Goal: Information Seeking & Learning: Learn about a topic

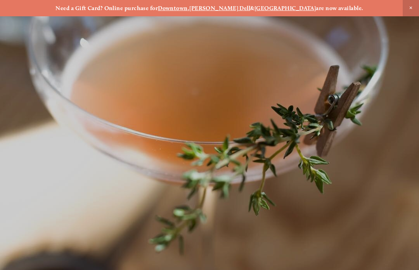
scroll to position [-10, 0]
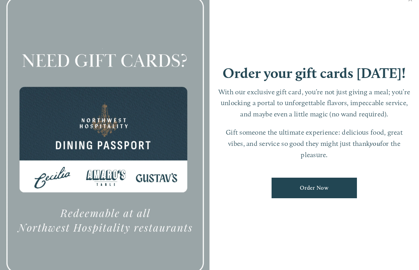
click at [407, 10] on link "Close" at bounding box center [409, 1] width 15 height 22
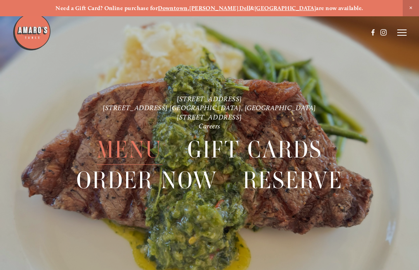
click at [151, 149] on span "Menu" at bounding box center [130, 150] width 66 height 30
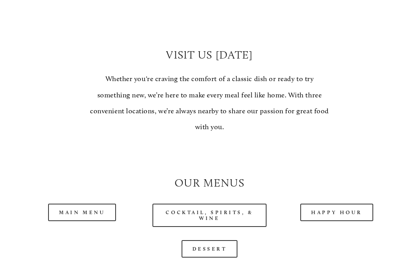
scroll to position [526, 0]
click at [94, 206] on link "Main Menu" at bounding box center [82, 212] width 68 height 17
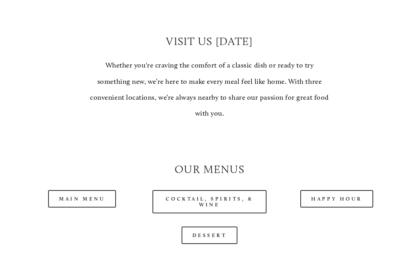
click at [327, 193] on link "Happy Hour" at bounding box center [336, 198] width 73 height 17
